Goal: Task Accomplishment & Management: Use online tool/utility

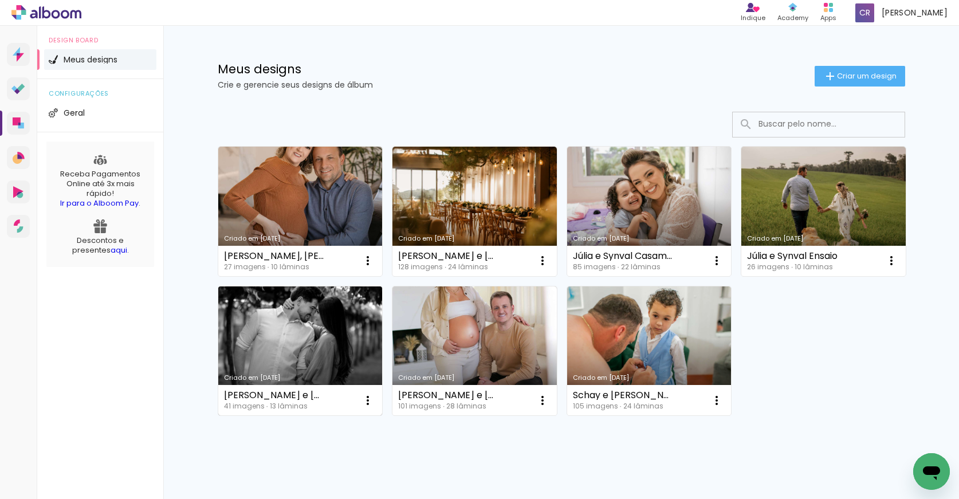
click at [337, 309] on link "Criado em [DATE]" at bounding box center [300, 350] width 164 height 129
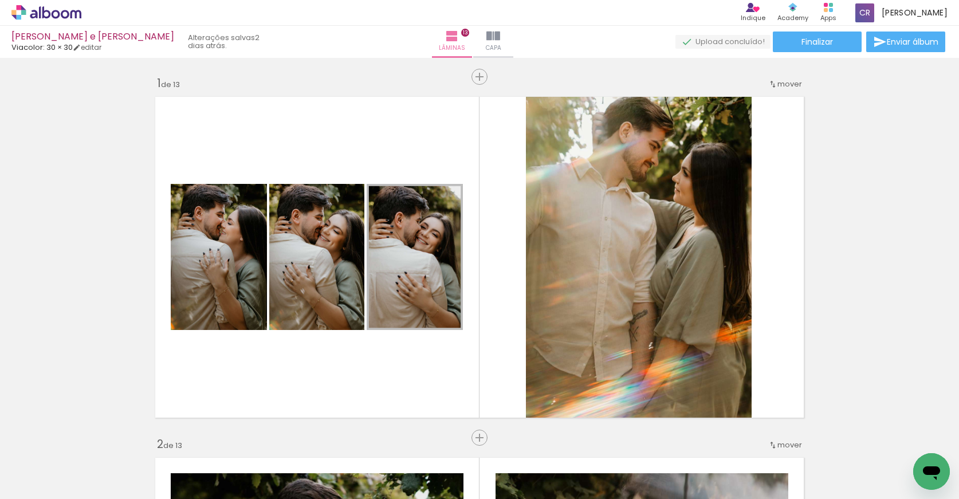
click at [58, 14] on icon at bounding box center [56, 14] width 9 height 9
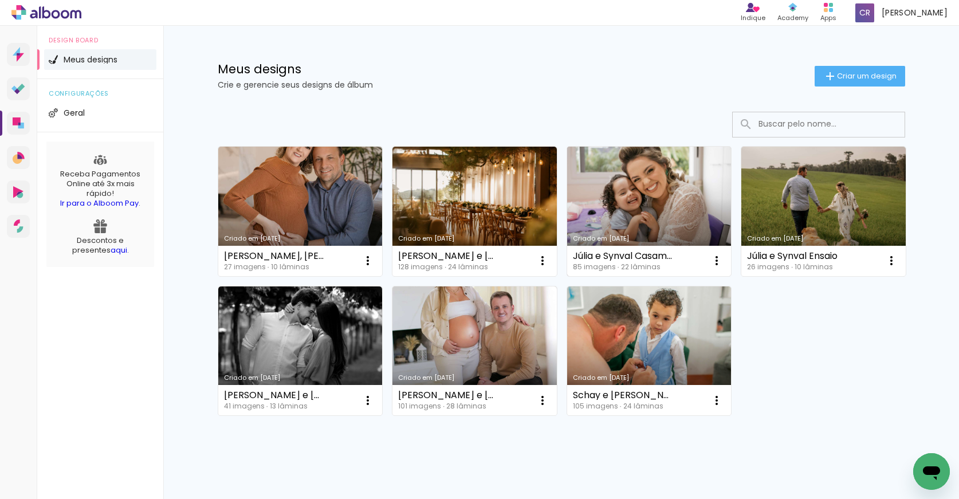
click at [673, 201] on link "Criado em [DATE]" at bounding box center [649, 211] width 164 height 129
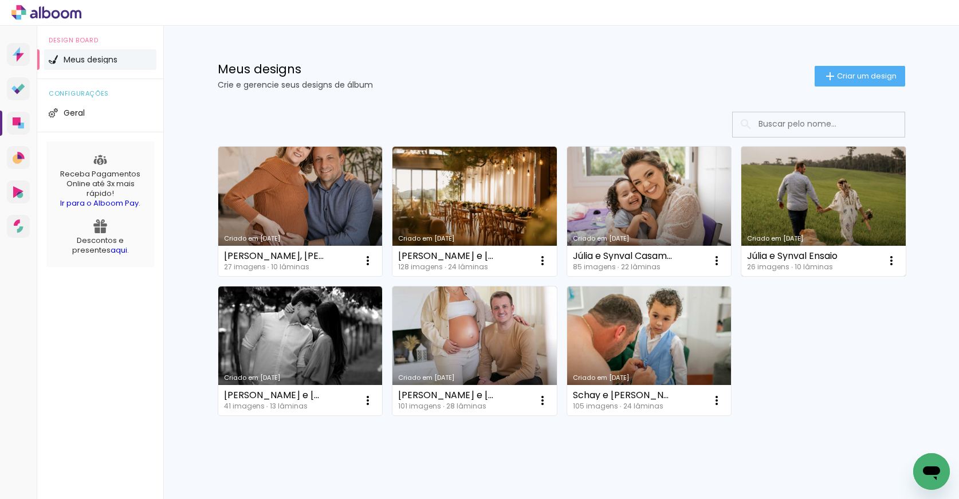
click at [847, 203] on link "Criado em [DATE]" at bounding box center [823, 211] width 164 height 129
